Goal: Task Accomplishment & Management: Use online tool/utility

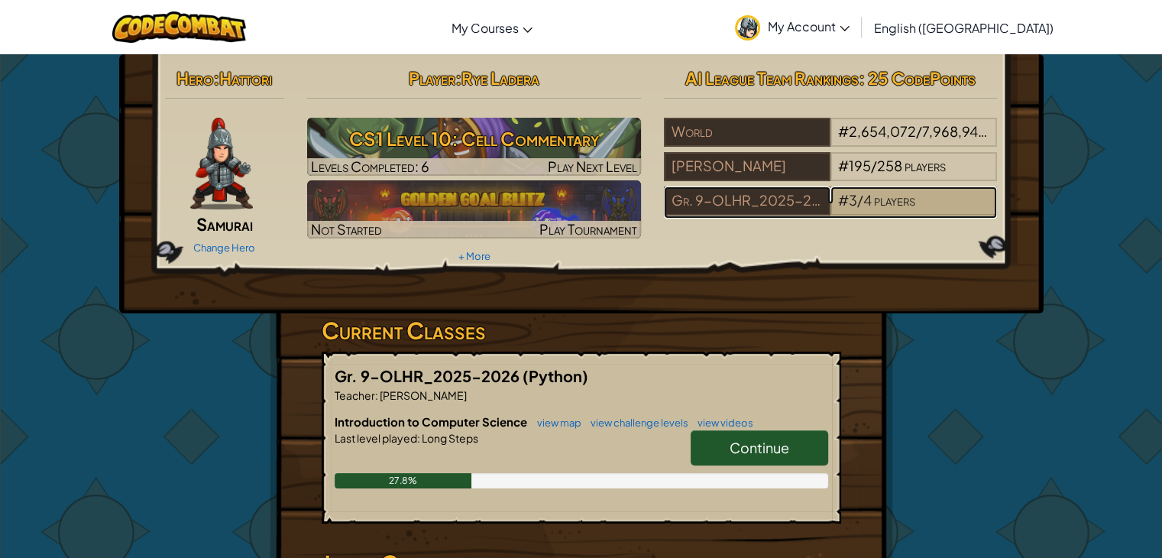
click at [849, 199] on span "3" at bounding box center [853, 200] width 8 height 18
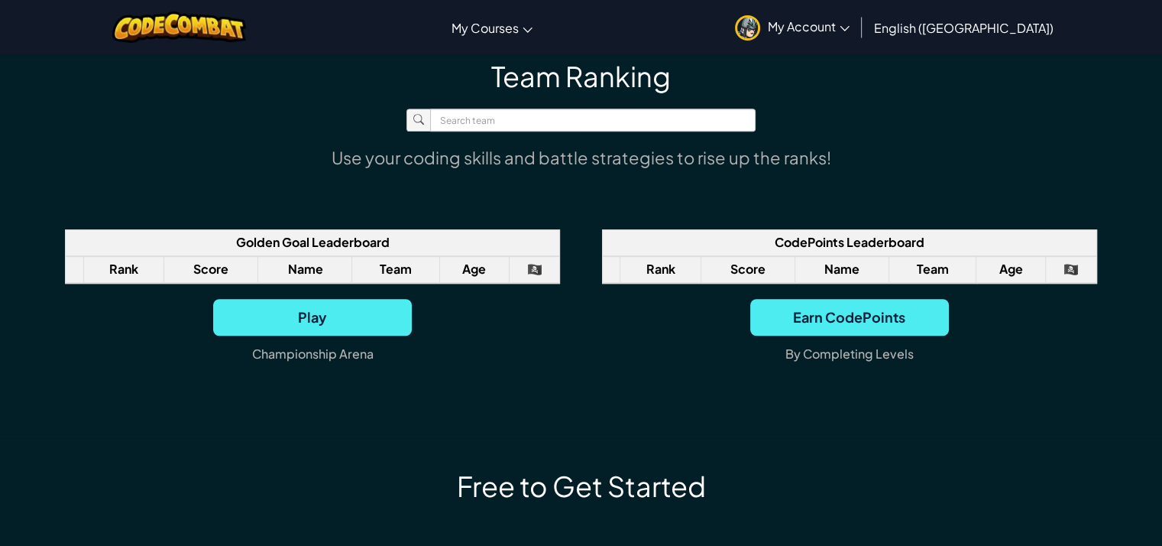
scroll to position [1146, 0]
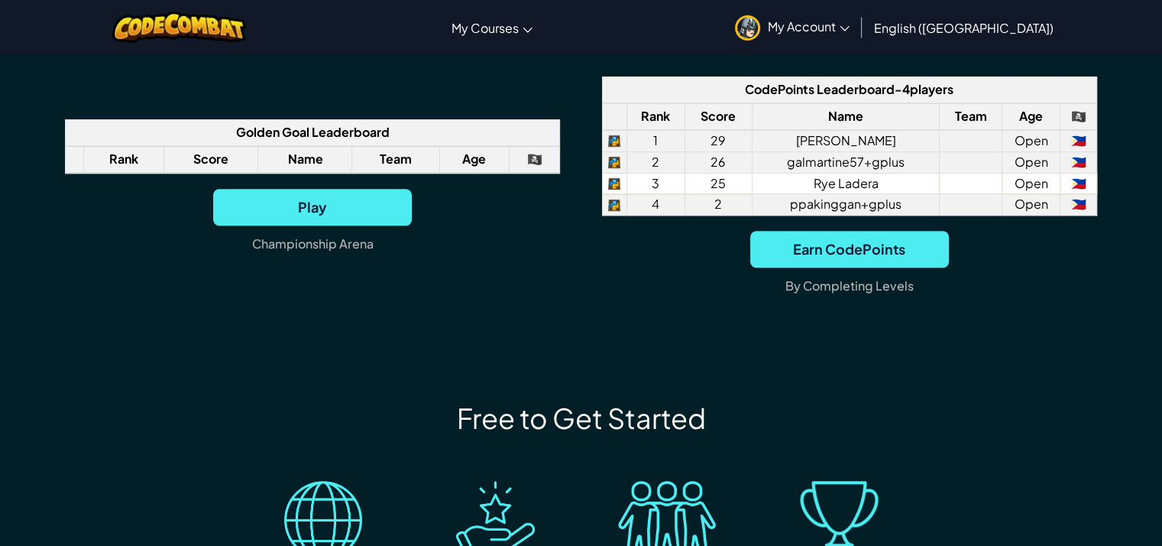
click at [728, 183] on td "25" at bounding box center [718, 183] width 67 height 21
click at [721, 183] on td "25" at bounding box center [718, 183] width 67 height 21
drag, startPoint x: 726, startPoint y: 186, endPoint x: 712, endPoint y: 185, distance: 13.8
click at [712, 185] on td "25" at bounding box center [718, 183] width 67 height 21
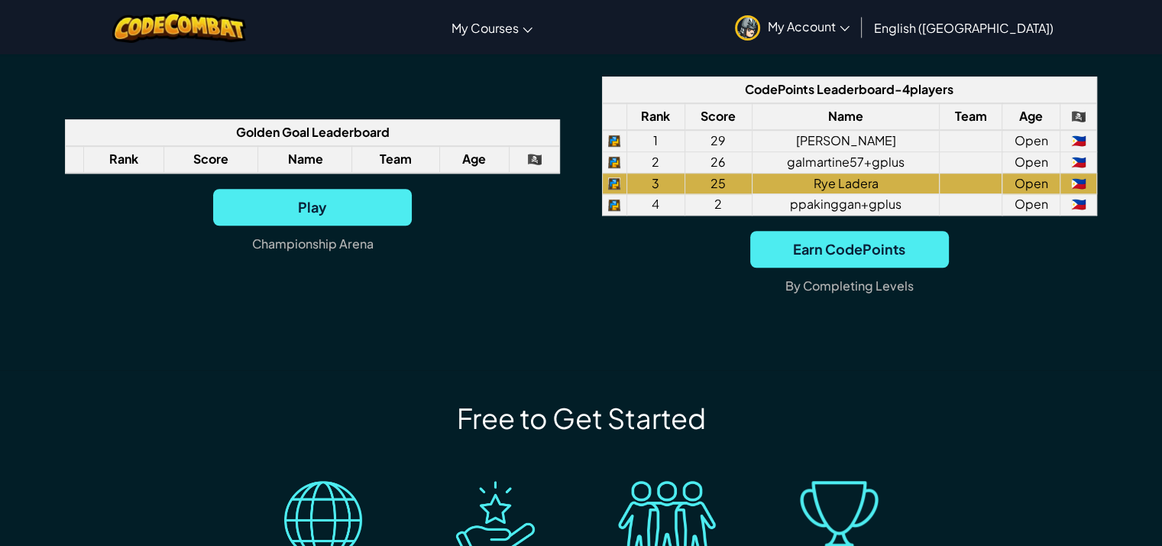
drag, startPoint x: 1107, startPoint y: 2, endPoint x: 744, endPoint y: 262, distance: 446.9
click at [747, 287] on div "Earn CodePoints By Completing Levels" at bounding box center [850, 270] width 496 height 78
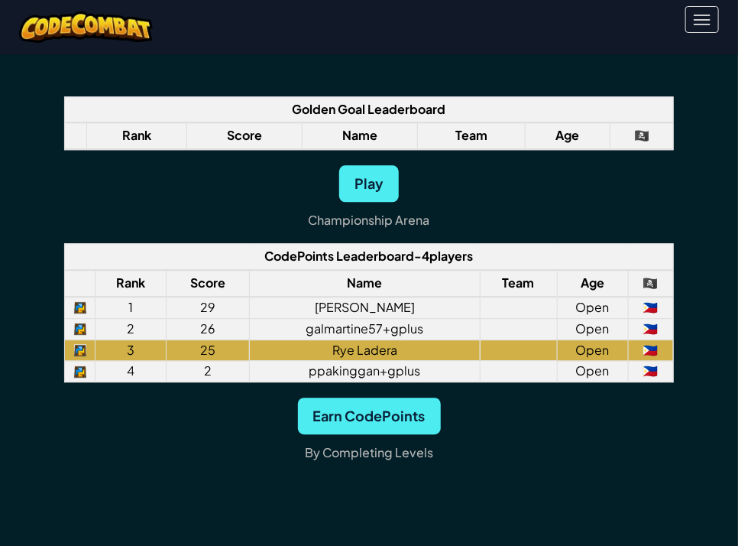
click at [596, 212] on div "Play [GEOGRAPHIC_DATA]" at bounding box center [368, 204] width 609 height 78
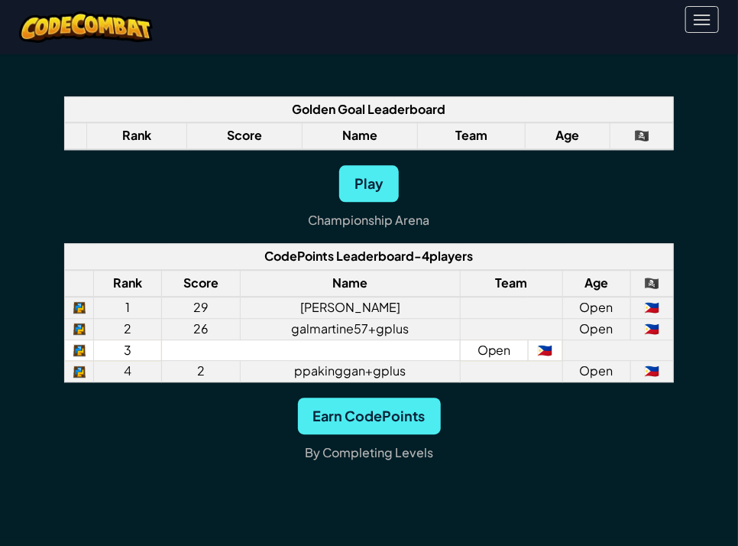
click at [319, 349] on td at bounding box center [310, 349] width 299 height 21
click at [212, 352] on td at bounding box center [310, 349] width 299 height 21
click at [216, 343] on td at bounding box center [310, 349] width 299 height 21
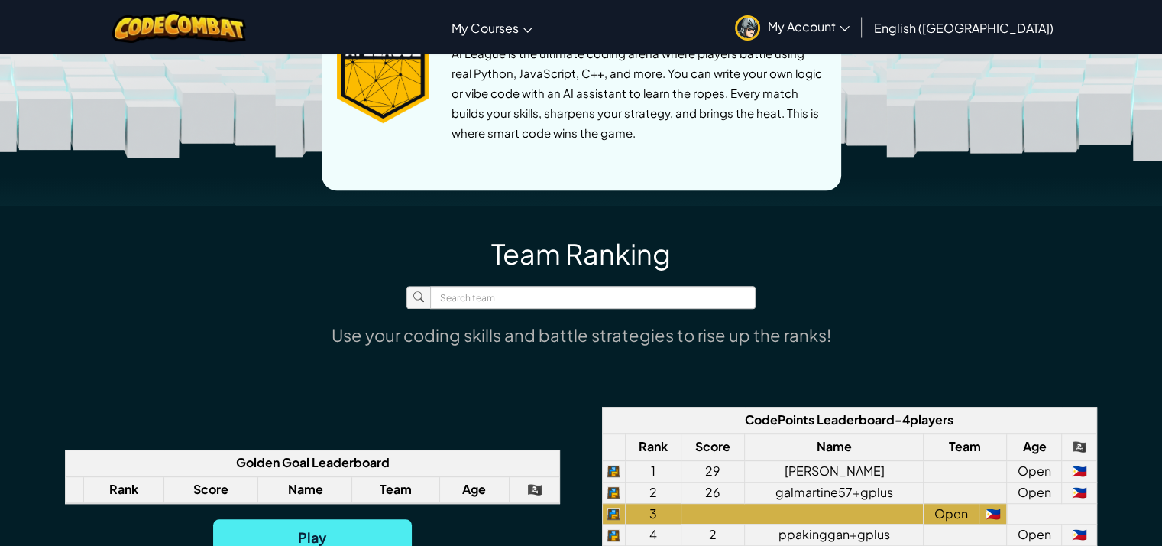
scroll to position [688, 0]
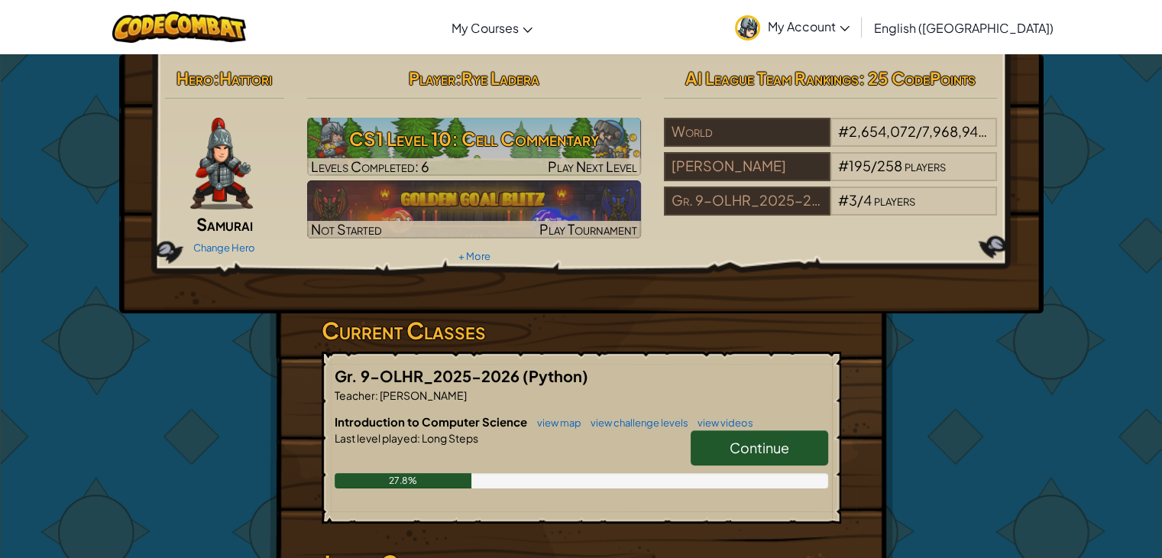
click at [737, 451] on span "Continue" at bounding box center [760, 448] width 60 height 18
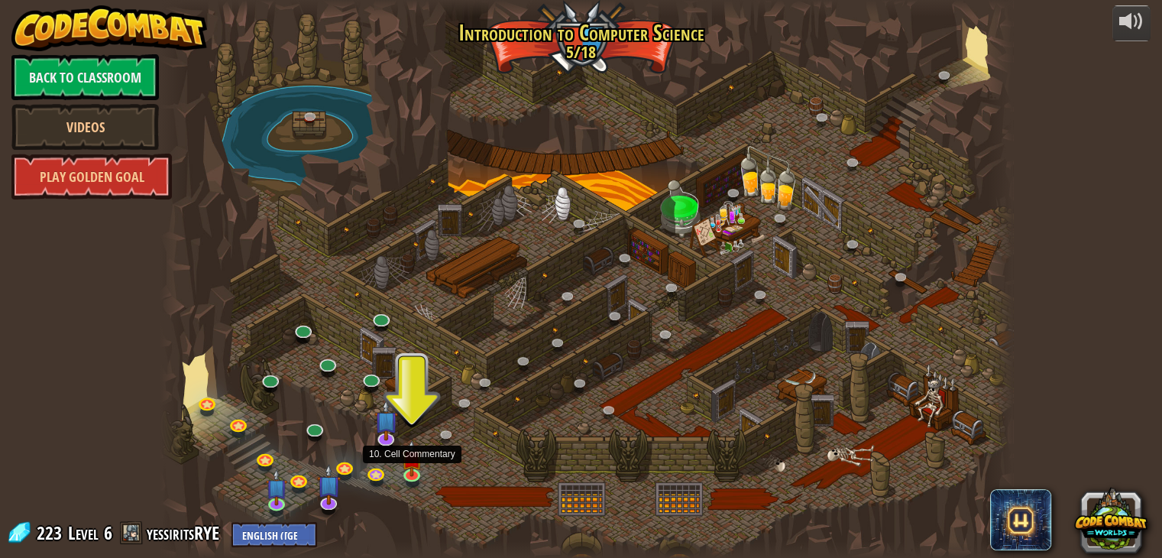
click at [419, 471] on img at bounding box center [412, 458] width 21 height 37
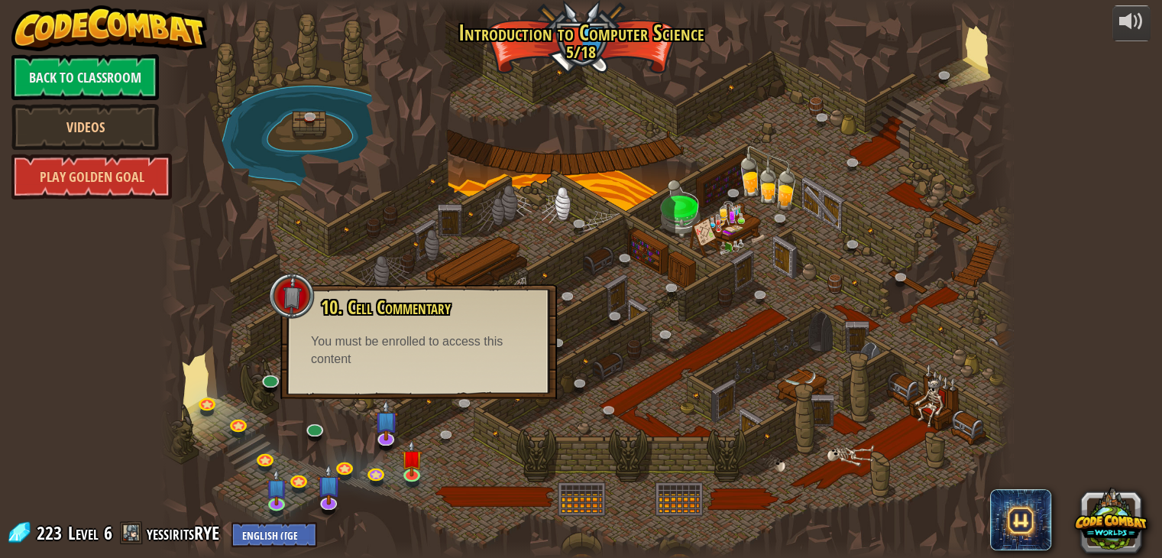
click at [284, 289] on div at bounding box center [292, 296] width 46 height 46
click at [206, 264] on div at bounding box center [587, 279] width 854 height 558
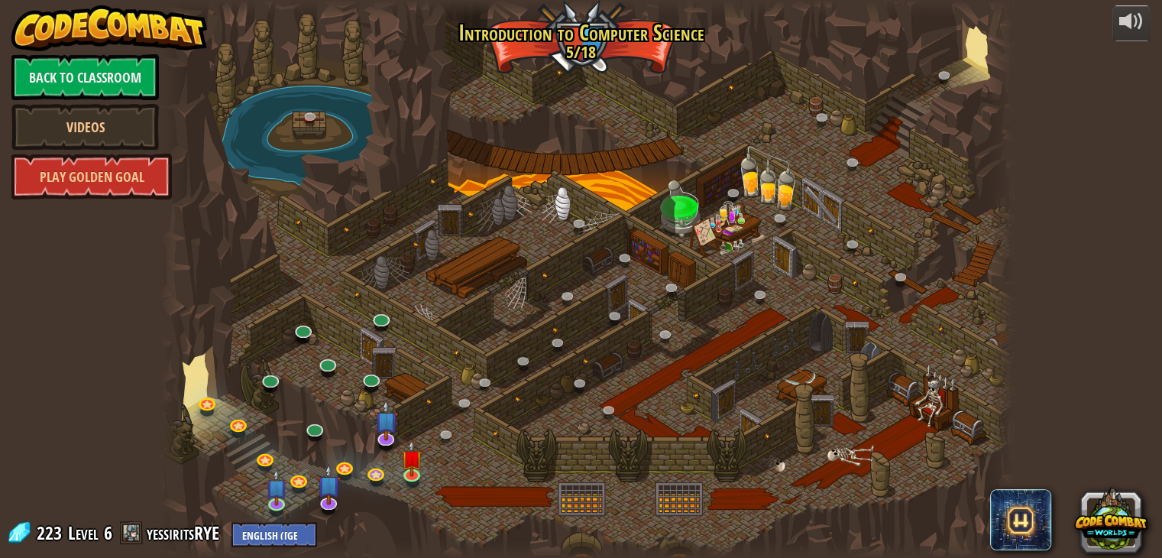
click at [578, 490] on div at bounding box center [587, 279] width 854 height 558
click at [385, 433] on img at bounding box center [386, 410] width 24 height 55
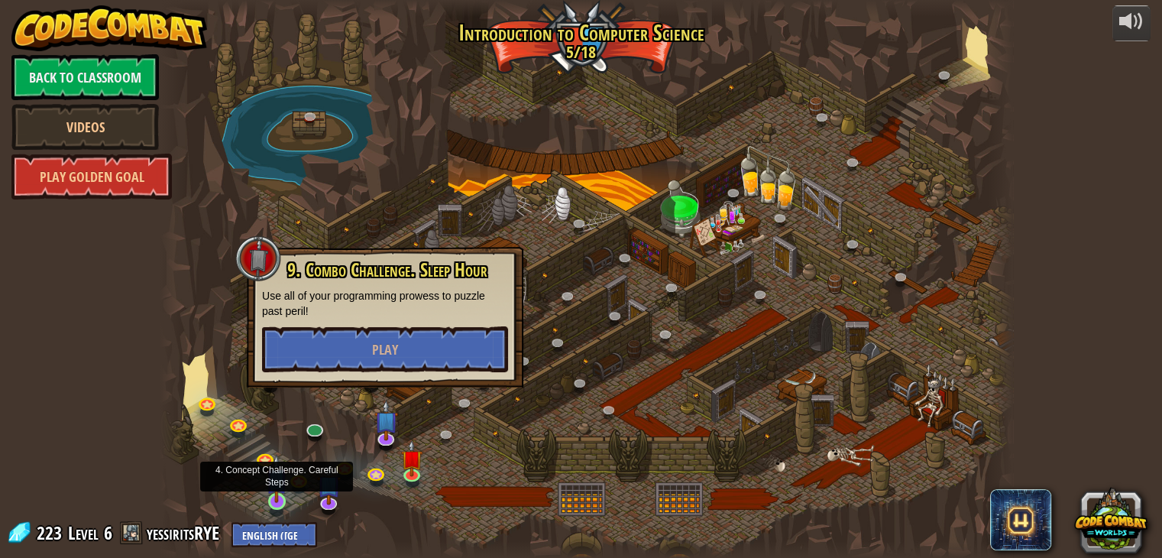
click at [284, 502] on img at bounding box center [276, 478] width 21 height 49
